Goal: Information Seeking & Learning: Find specific fact

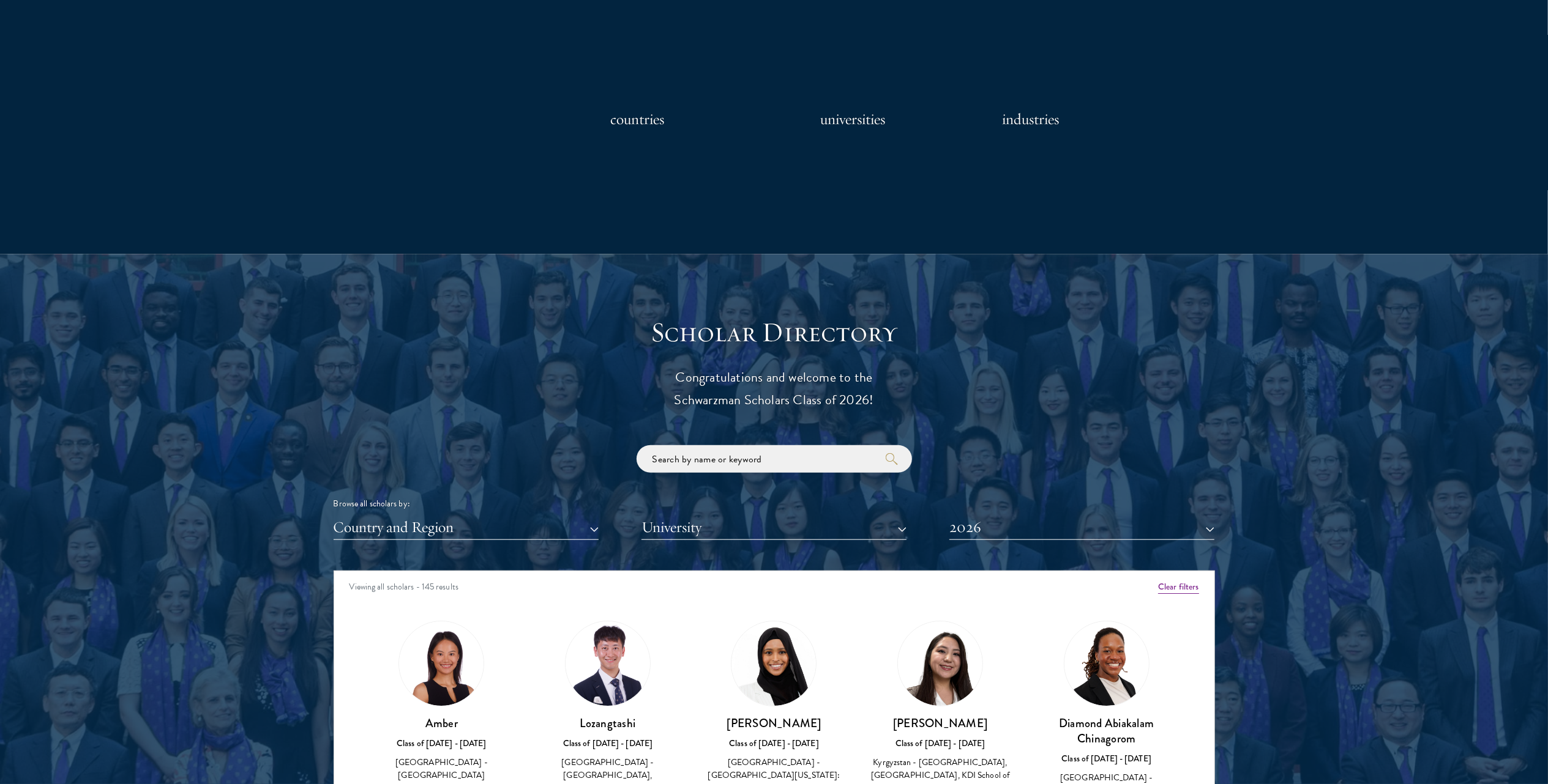
scroll to position [1060, 0]
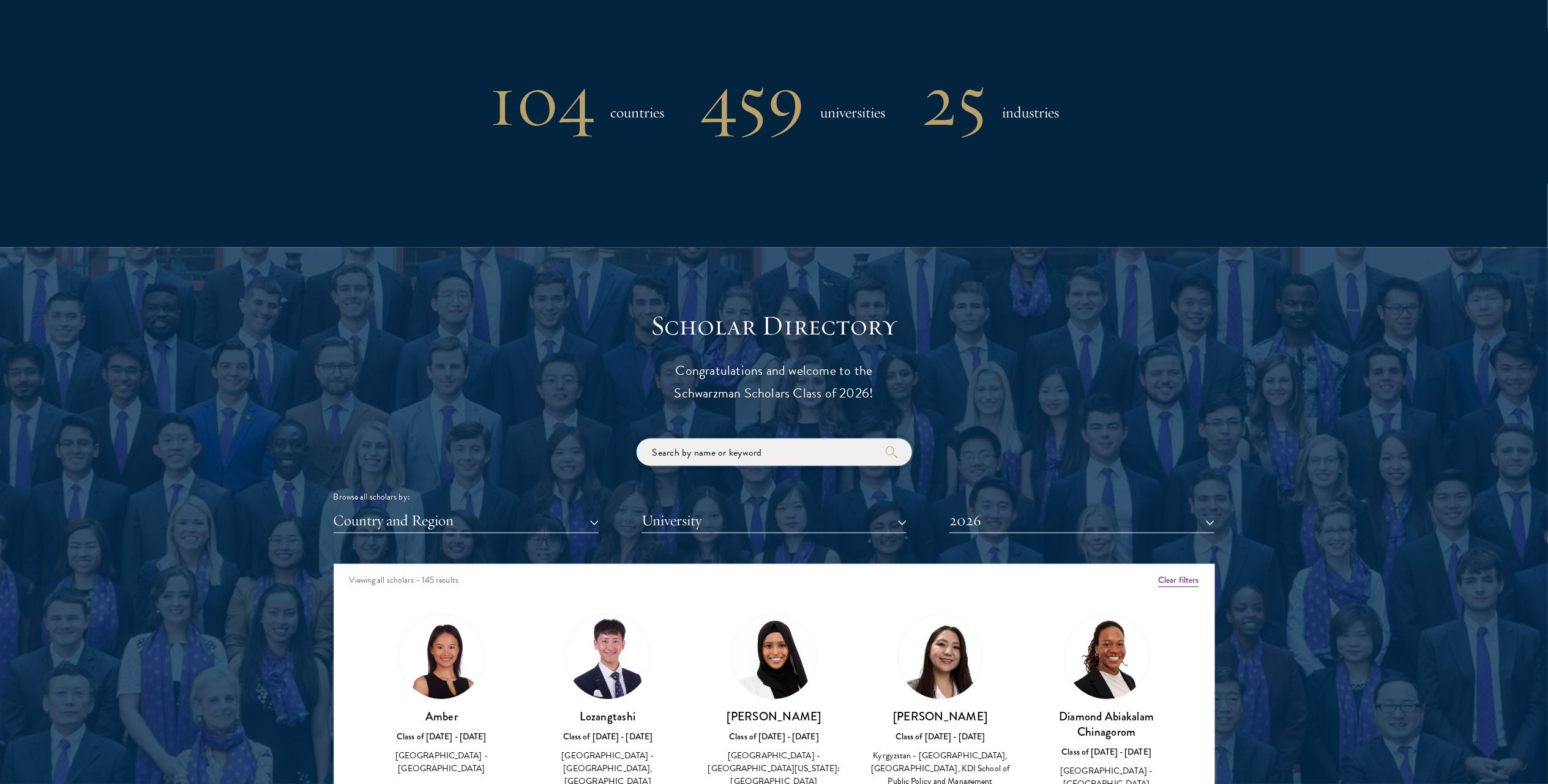
click at [753, 445] on input "search" at bounding box center [774, 452] width 275 height 28
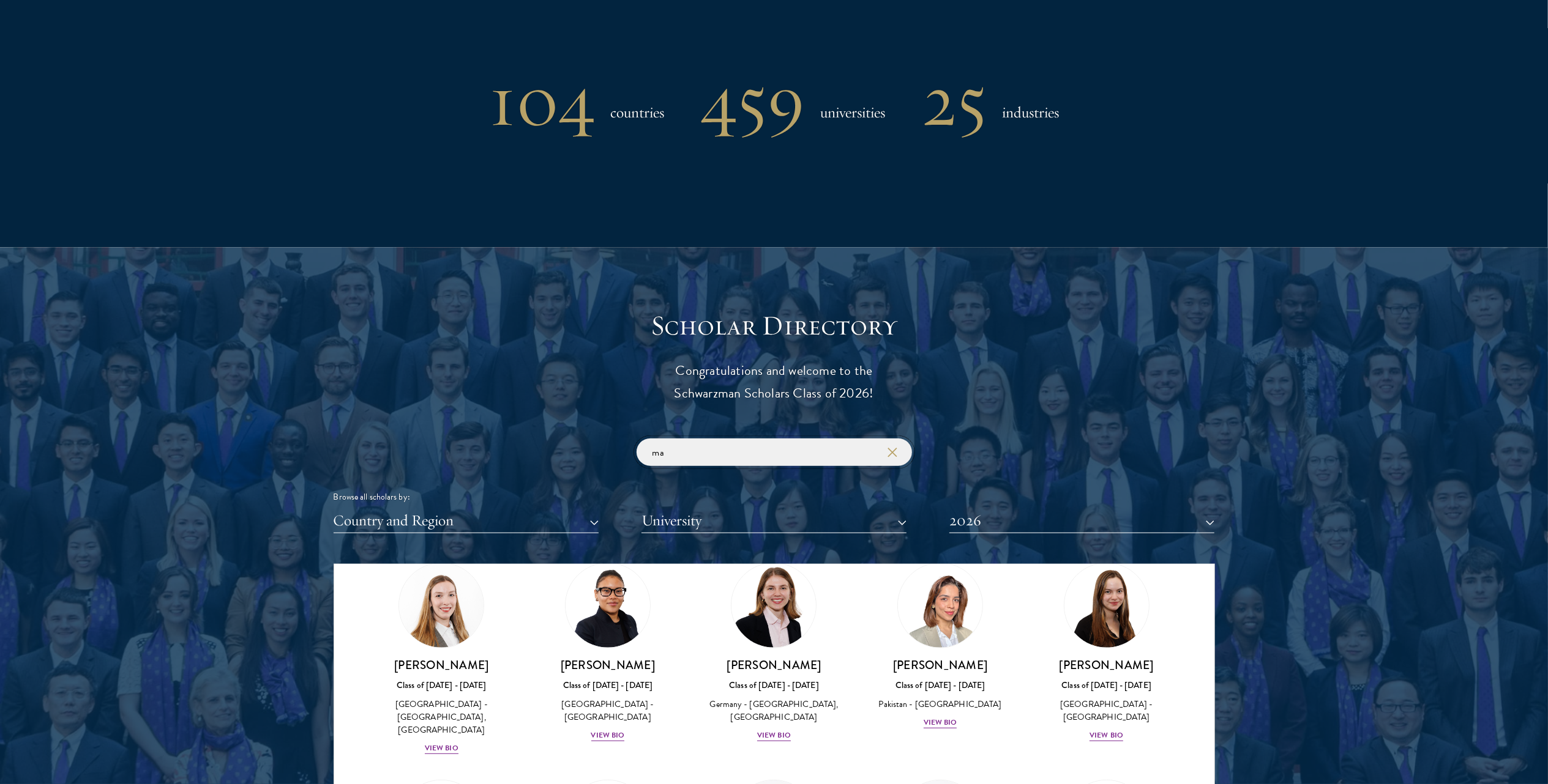
scroll to position [734, 0]
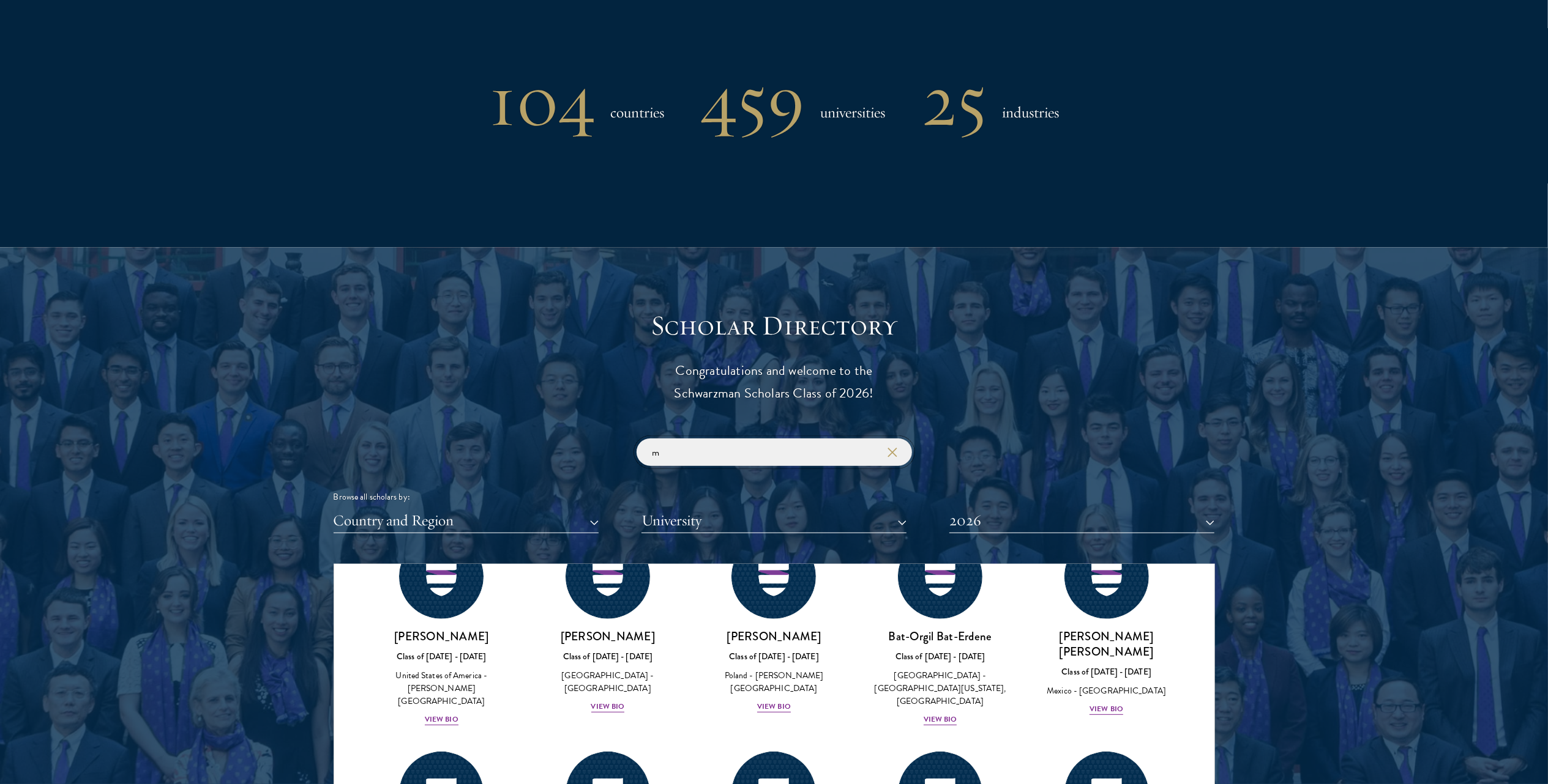
scroll to position [2253, 0]
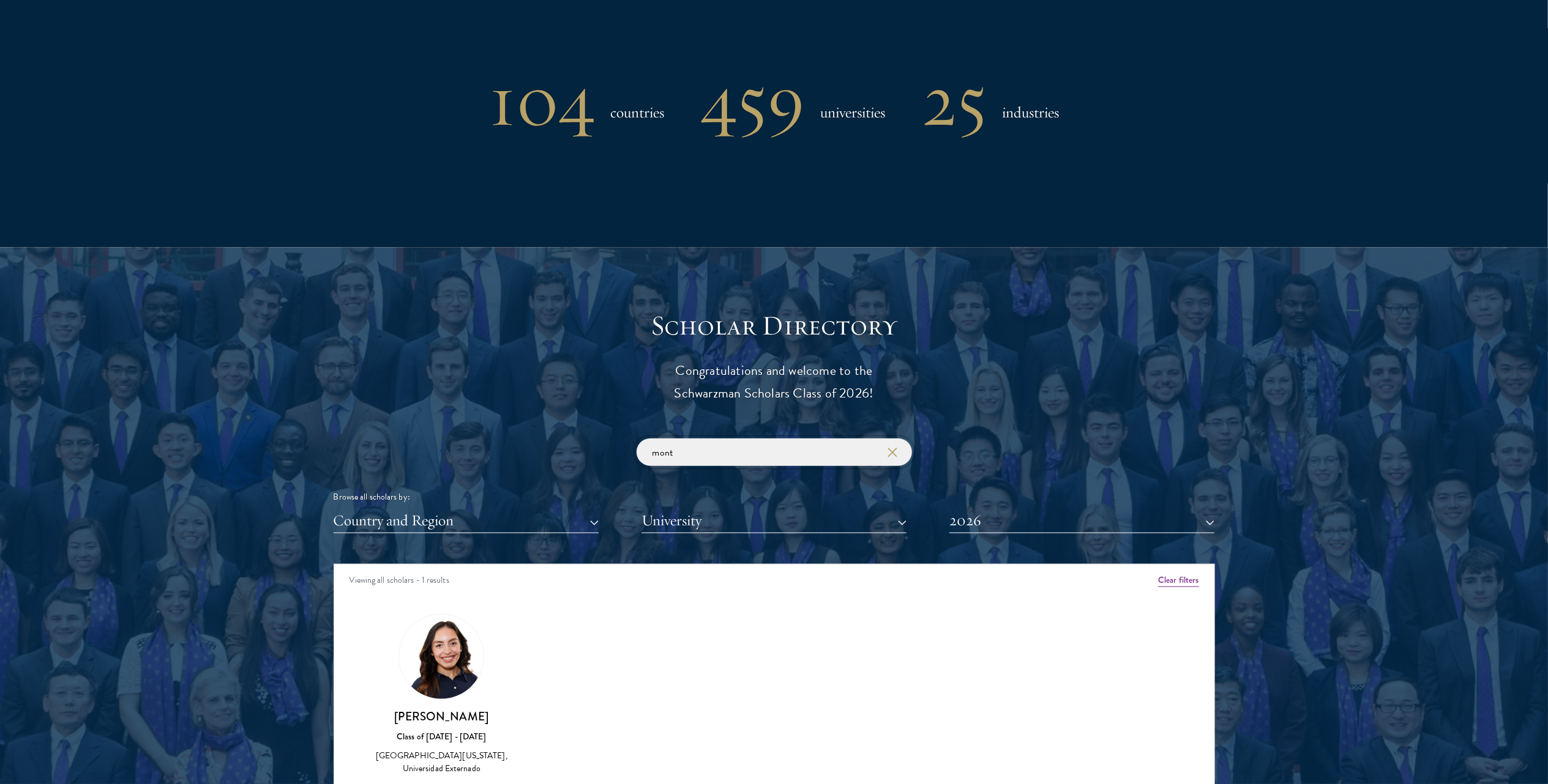
type input "mont"
click at [442, 659] on img at bounding box center [442, 657] width 93 height 93
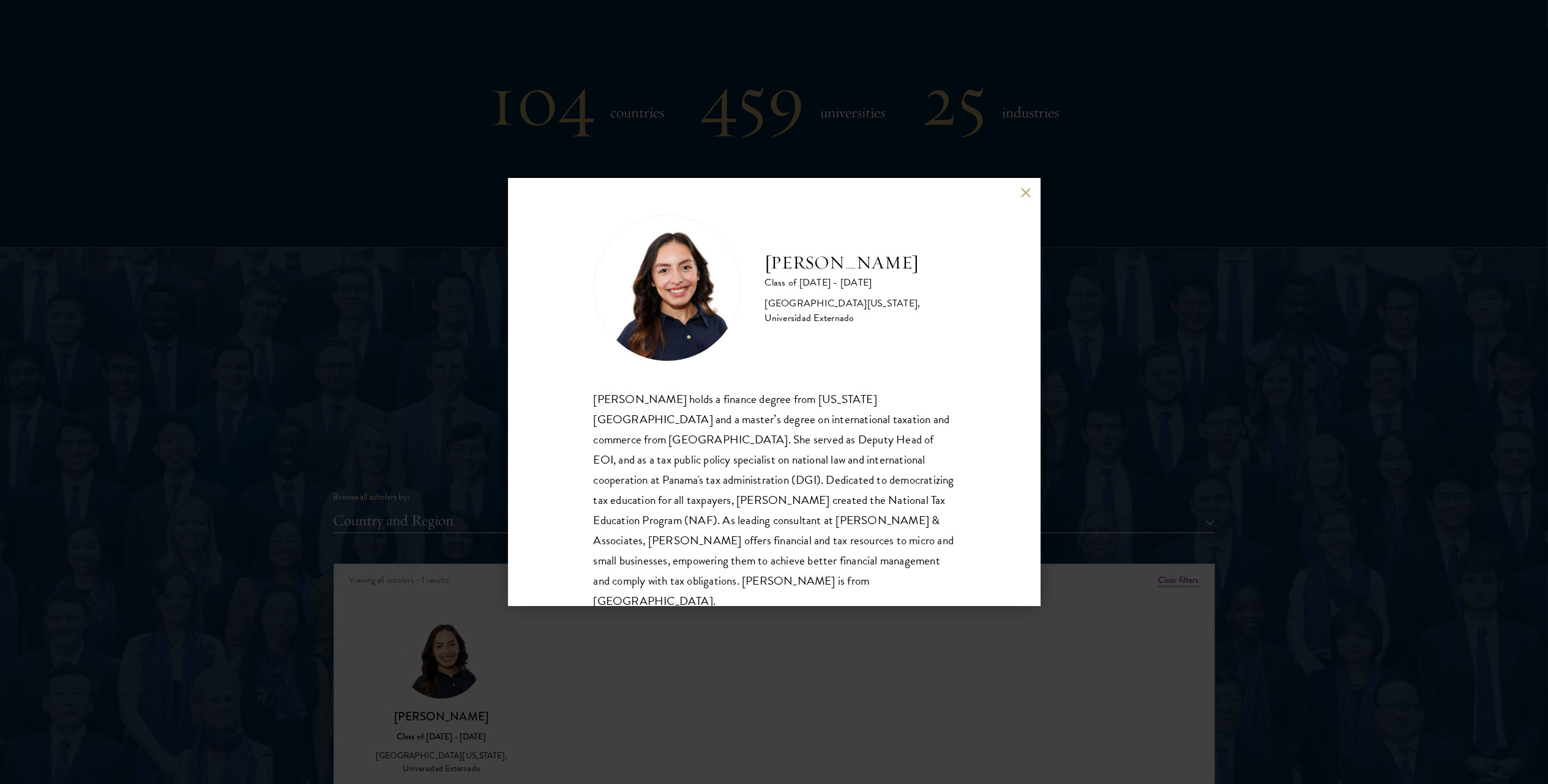
click at [1027, 191] on button at bounding box center [1025, 192] width 10 height 10
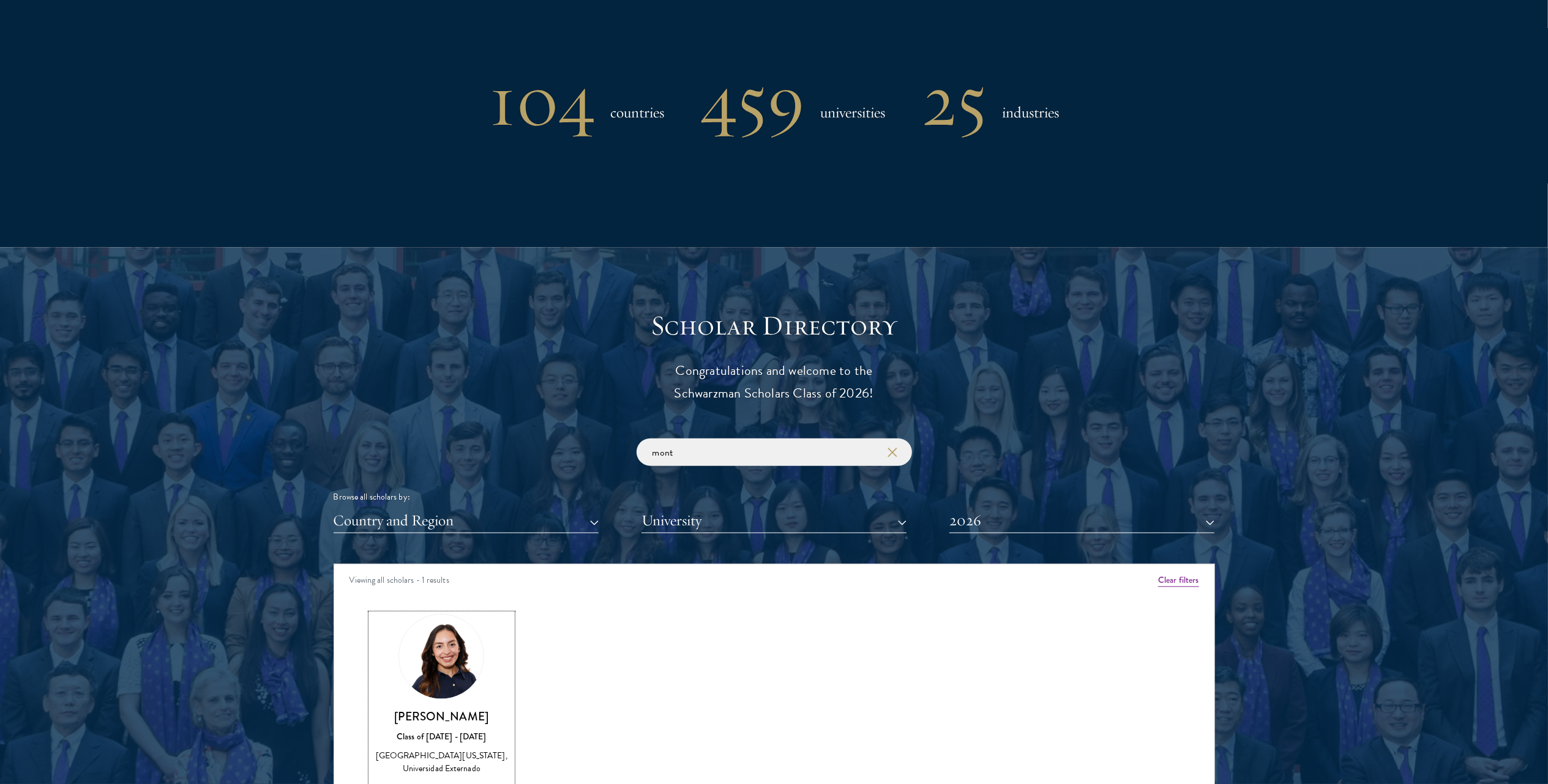
scroll to position [1070, 0]
